Goal: Task Accomplishment & Management: Use online tool/utility

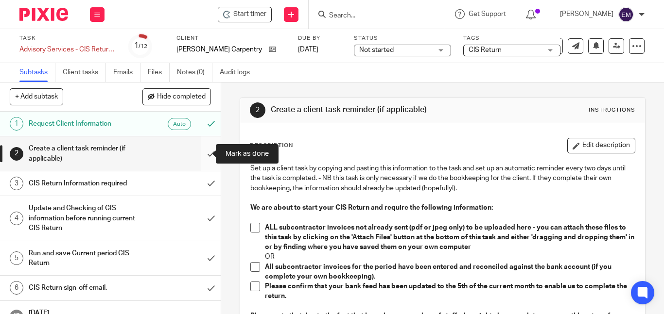
click at [201, 151] on input "submit" at bounding box center [110, 154] width 221 height 34
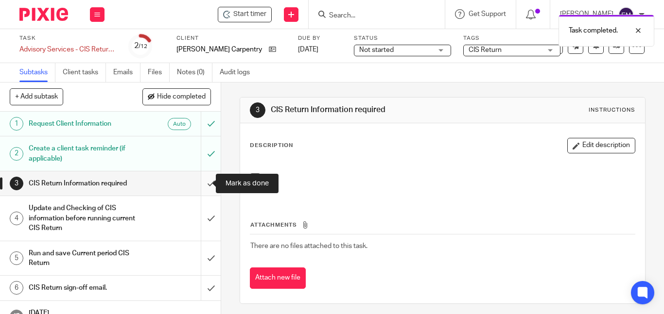
click at [200, 182] on input "submit" at bounding box center [110, 183] width 221 height 24
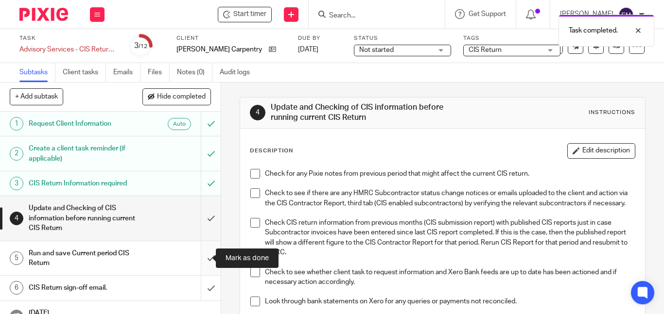
click at [199, 259] on input "submit" at bounding box center [110, 258] width 221 height 34
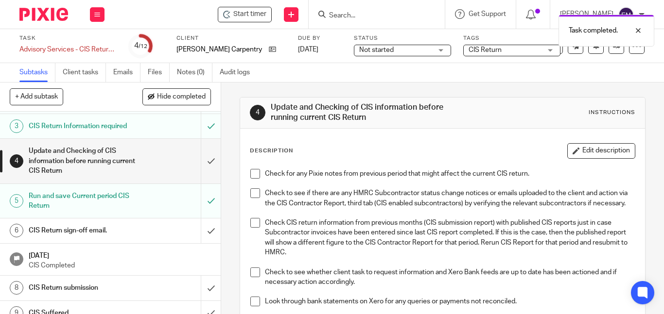
scroll to position [85, 0]
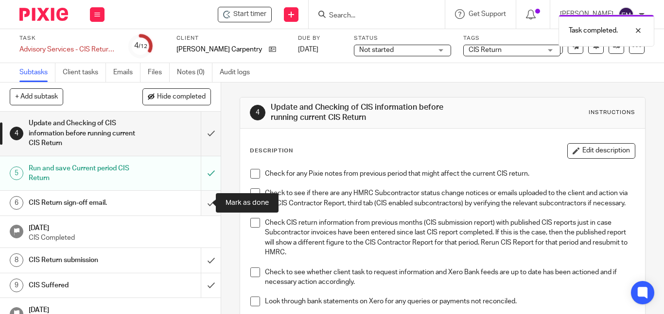
click at [202, 198] on input "submit" at bounding box center [110, 203] width 221 height 24
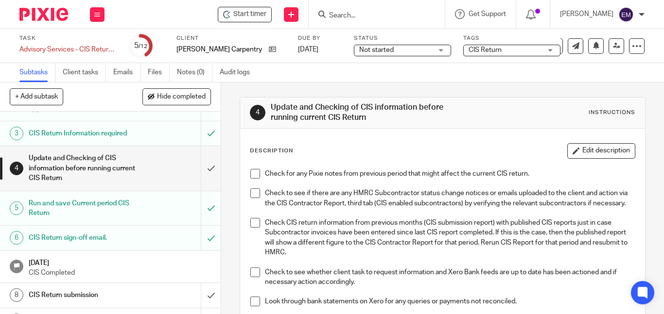
scroll to position [82, 0]
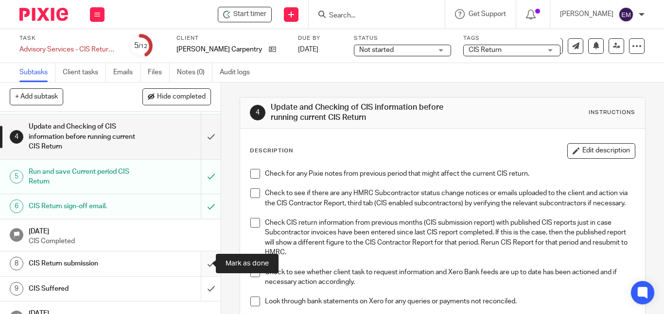
click at [198, 263] on input "submit" at bounding box center [110, 264] width 221 height 24
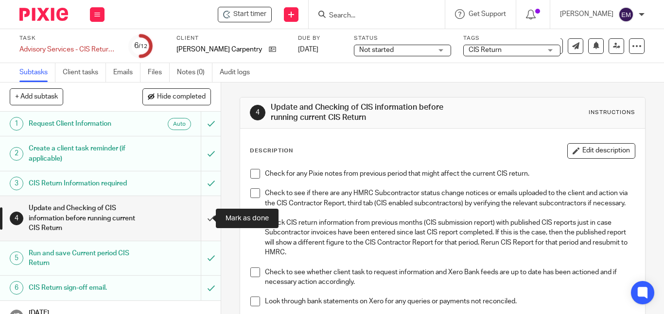
click at [200, 221] on input "submit" at bounding box center [110, 218] width 221 height 44
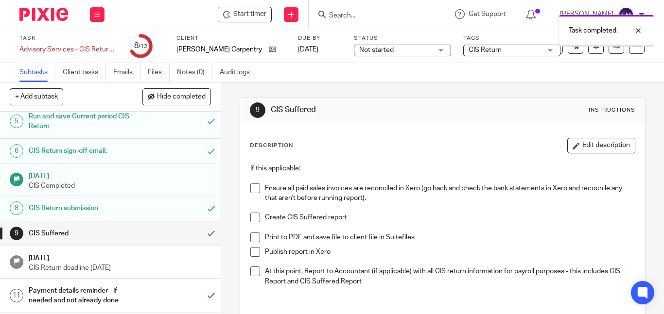
scroll to position [170, 0]
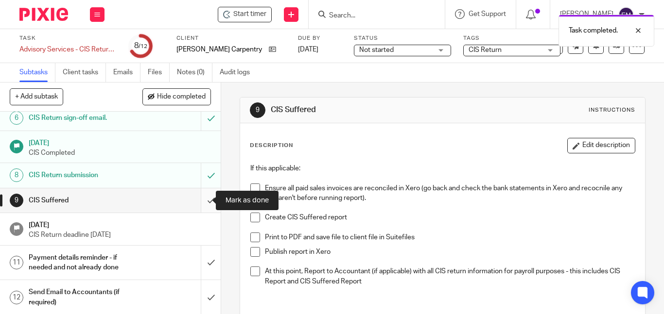
click at [199, 202] on input "submit" at bounding box center [110, 201] width 221 height 24
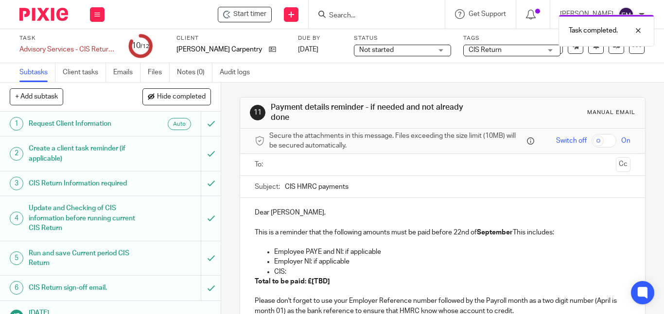
click at [281, 165] on input "text" at bounding box center [442, 164] width 339 height 11
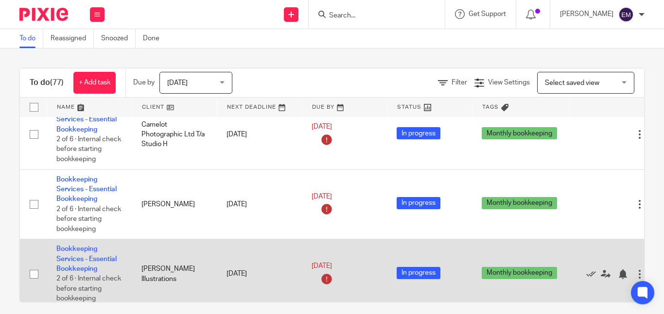
scroll to position [826, 0]
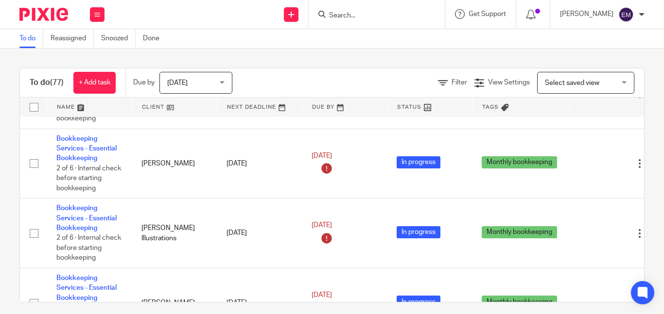
click at [347, 16] on input "Search" at bounding box center [371, 16] width 87 height 9
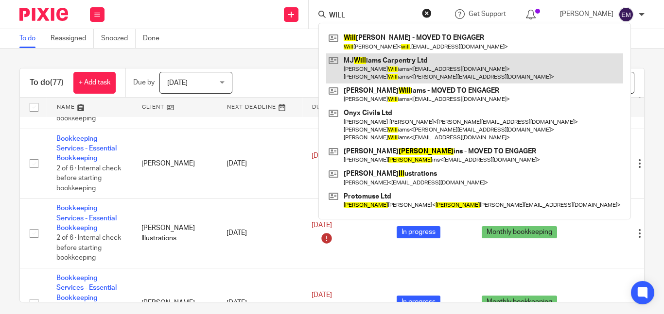
type input "WILL"
click at [396, 74] on link at bounding box center [474, 68] width 297 height 30
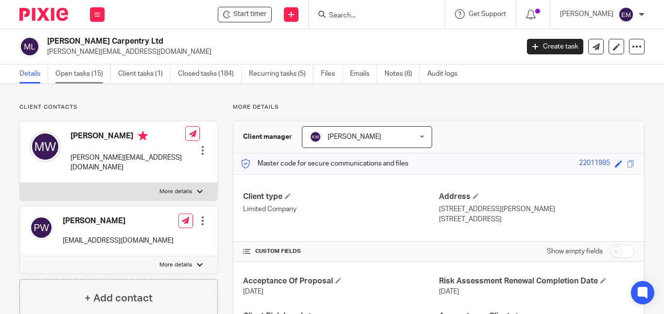
click at [85, 71] on link "Open tasks (15)" at bounding box center [82, 74] width 55 height 19
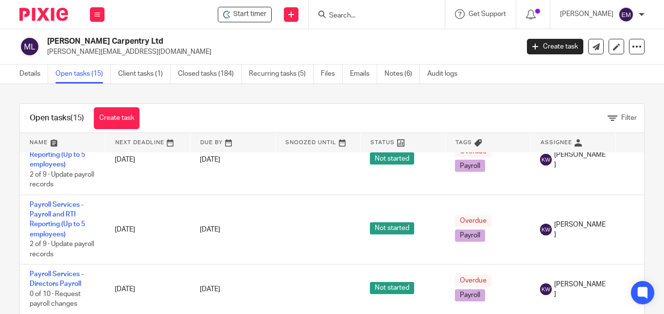
scroll to position [798, 0]
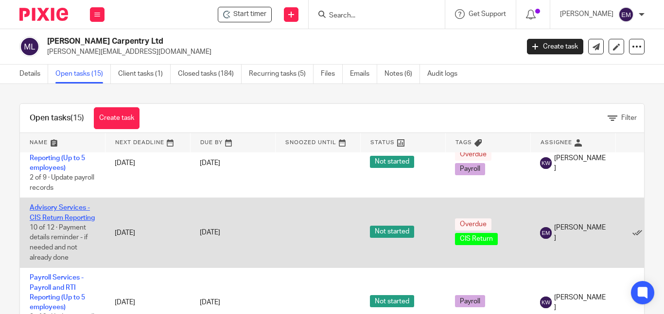
click at [44, 205] on link "Advisory Services - CIS Return Reporting" at bounding box center [62, 213] width 65 height 17
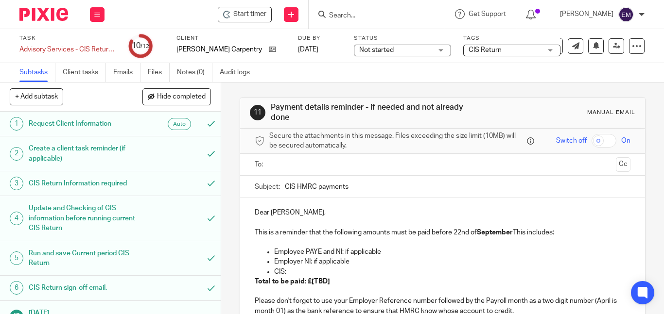
click at [283, 164] on input "text" at bounding box center [442, 164] width 339 height 11
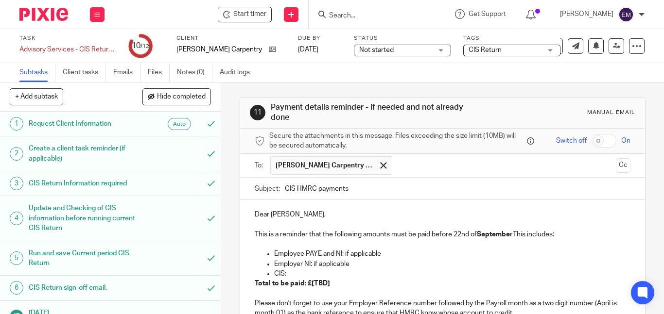
click at [316, 270] on p "CIS:" at bounding box center [452, 274] width 356 height 10
click at [297, 272] on p "CIS: £" at bounding box center [452, 274] width 356 height 10
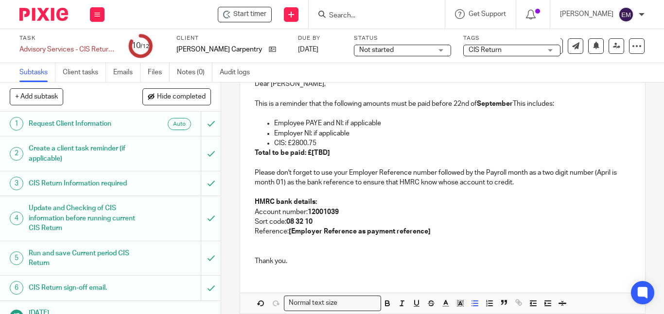
scroll to position [134, 0]
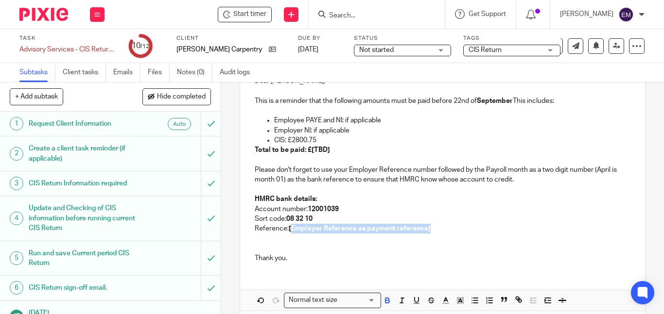
drag, startPoint x: 426, startPoint y: 227, endPoint x: 289, endPoint y: 231, distance: 137.1
click at [289, 231] on strong "[Employer Reference as payment reference]" at bounding box center [360, 228] width 142 height 7
click at [291, 232] on p "Reference:" at bounding box center [443, 229] width 376 height 10
drag, startPoint x: 327, startPoint y: 230, endPoint x: 287, endPoint y: 229, distance: 40.3
click at [287, 229] on p "Reference: 475/BE09719" at bounding box center [443, 229] width 376 height 10
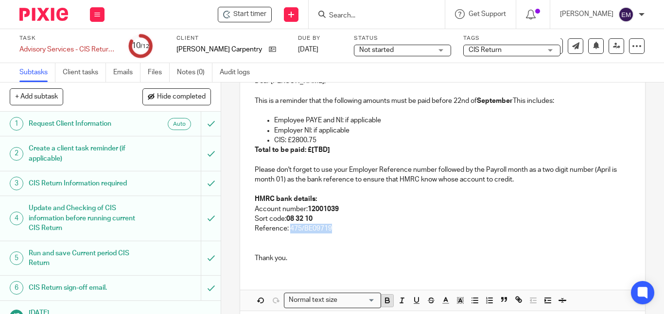
click at [384, 303] on icon "button" at bounding box center [387, 300] width 9 height 9
click at [334, 153] on p "Total to be paid: £[TBD]" at bounding box center [443, 150] width 376 height 10
drag, startPoint x: 334, startPoint y: 153, endPoint x: 249, endPoint y: 153, distance: 84.5
click at [249, 153] on div "Dear [PERSON_NAME], This is a reminder that the following amounts must be paid …" at bounding box center [442, 169] width 405 height 204
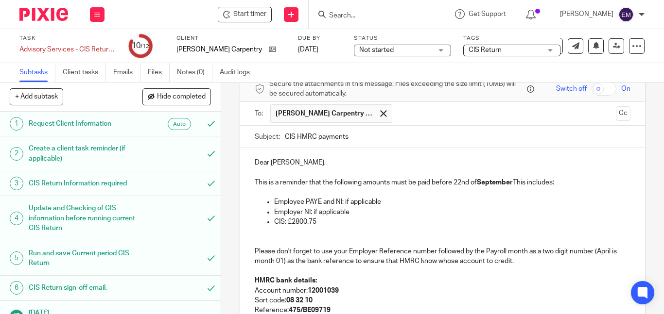
scroll to position [12, 0]
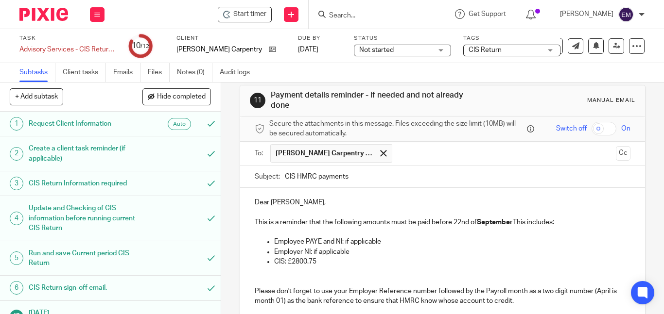
click at [347, 209] on p at bounding box center [443, 213] width 376 height 10
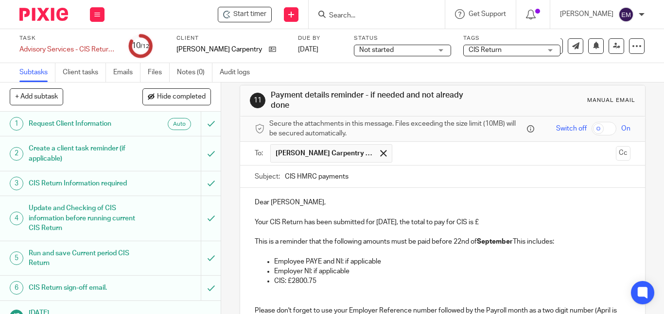
click at [522, 226] on p "Your CIS Return has been submitted for [DATE], the total to pay for CIS is £" at bounding box center [443, 223] width 376 height 10
click at [291, 205] on p "Dear [PERSON_NAME]," at bounding box center [443, 203] width 376 height 10
click at [291, 204] on p "Dear [PERSON_NAME]," at bounding box center [443, 203] width 376 height 10
click at [533, 224] on p "Your CIS Return has been submitted for [DATE], the total to pay for CIS is £280…" at bounding box center [443, 223] width 376 height 10
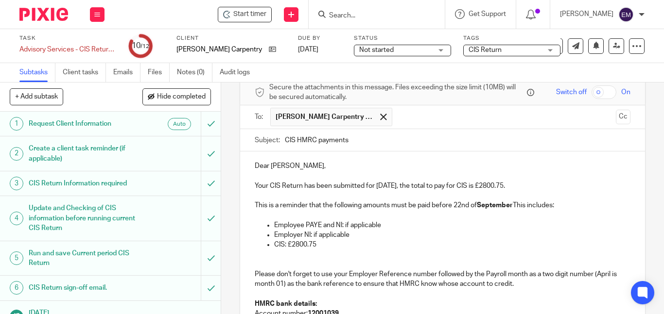
scroll to position [61, 0]
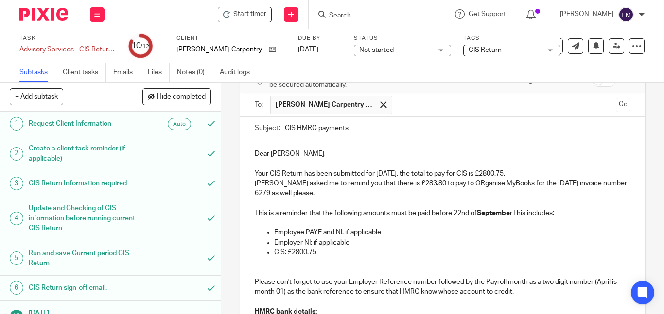
click at [448, 186] on p "[PERSON_NAME] asked me to remind you that there is £283.80 to pay to ORganise M…" at bounding box center [443, 189] width 376 height 20
click at [476, 185] on p "[PERSON_NAME] asked me to remind you that there is £283.80 to pay to Organise M…" at bounding box center [443, 189] width 376 height 20
click at [325, 194] on p "[PERSON_NAME] asked me to remind you that there is £283.80 to pay to Organise M…" at bounding box center [443, 189] width 376 height 20
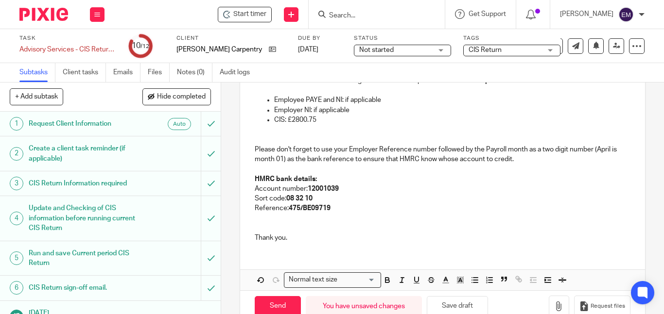
scroll to position [217, 0]
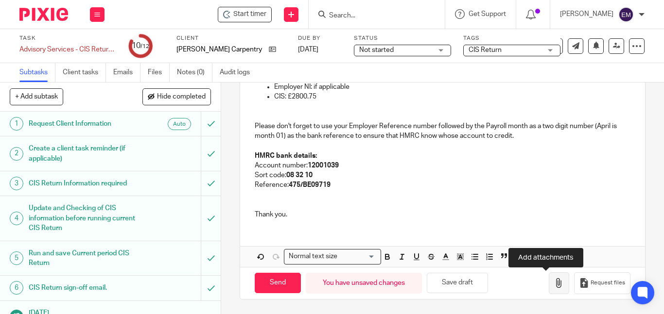
click at [554, 283] on icon "button" at bounding box center [559, 283] width 10 height 10
